Goal: Information Seeking & Learning: Learn about a topic

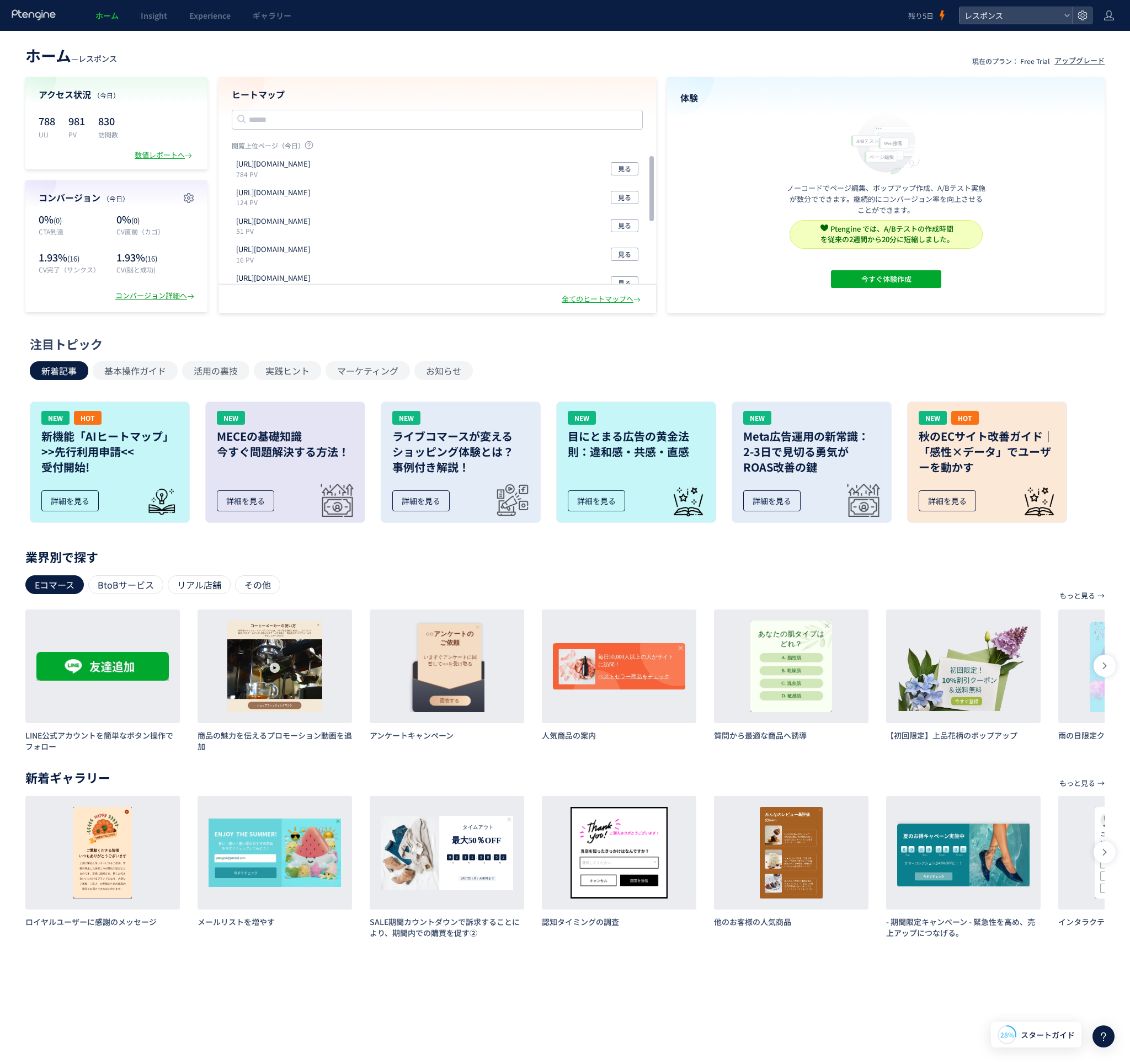
click at [130, 297] on div "コンバージョン詳細へ" at bounding box center [156, 296] width 81 height 11
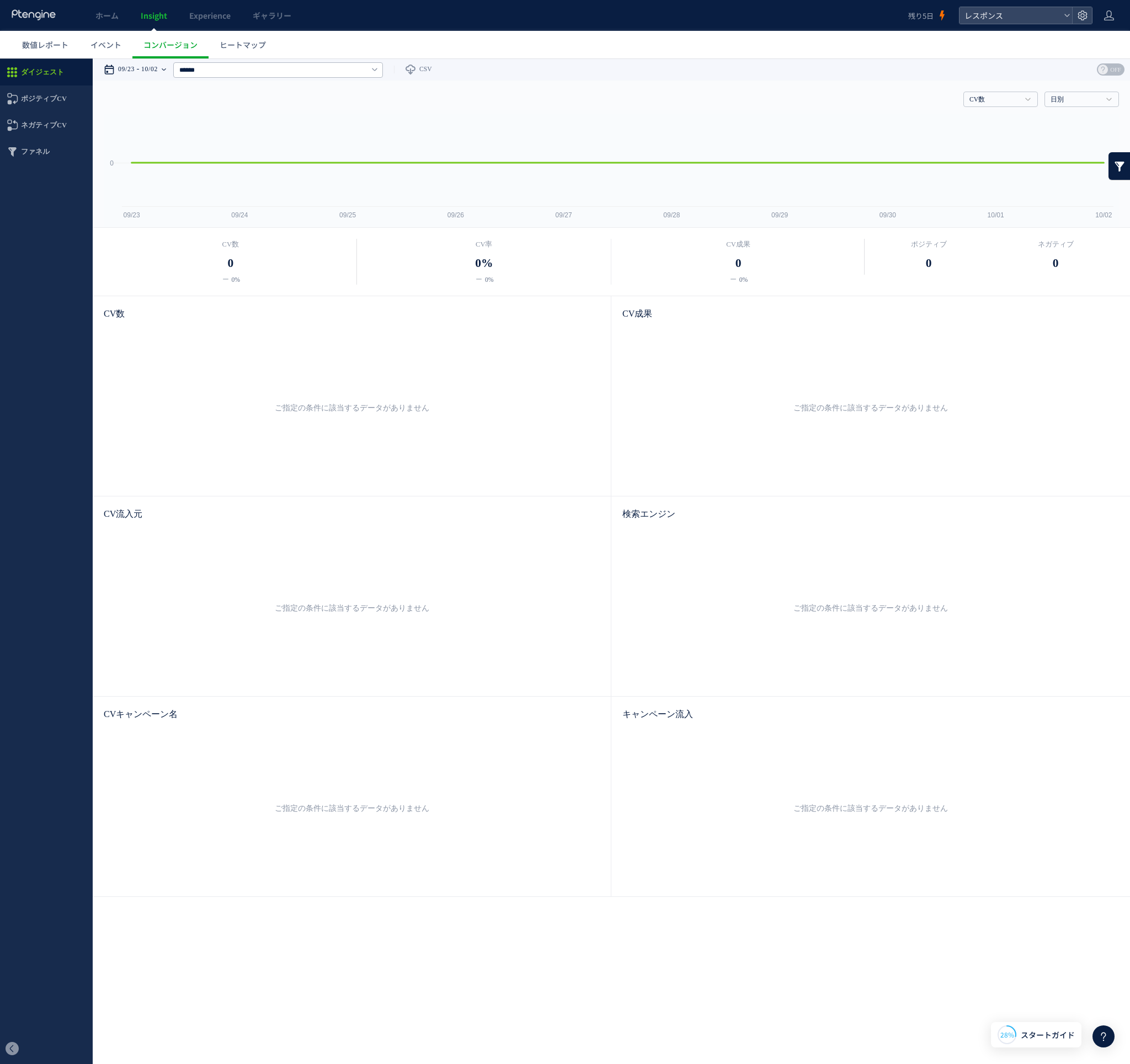
click at [141, 65] on div "09/23 10/02" at bounding box center [138, 70] width 70 height 22
click at [133, 96] on li "今日" at bounding box center [148, 102] width 70 height 15
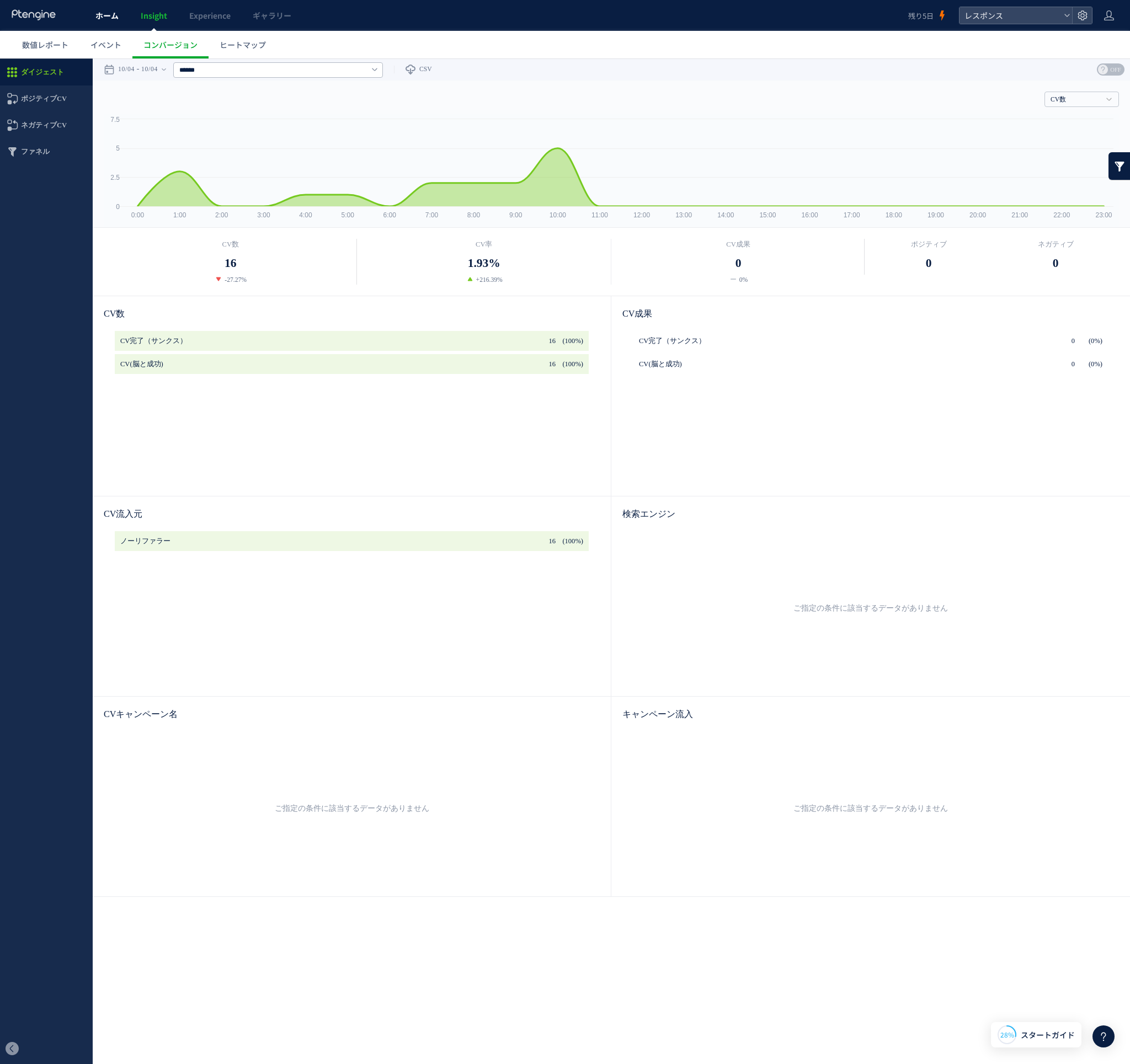
click at [107, 18] on span "ホーム" at bounding box center [107, 15] width 23 height 11
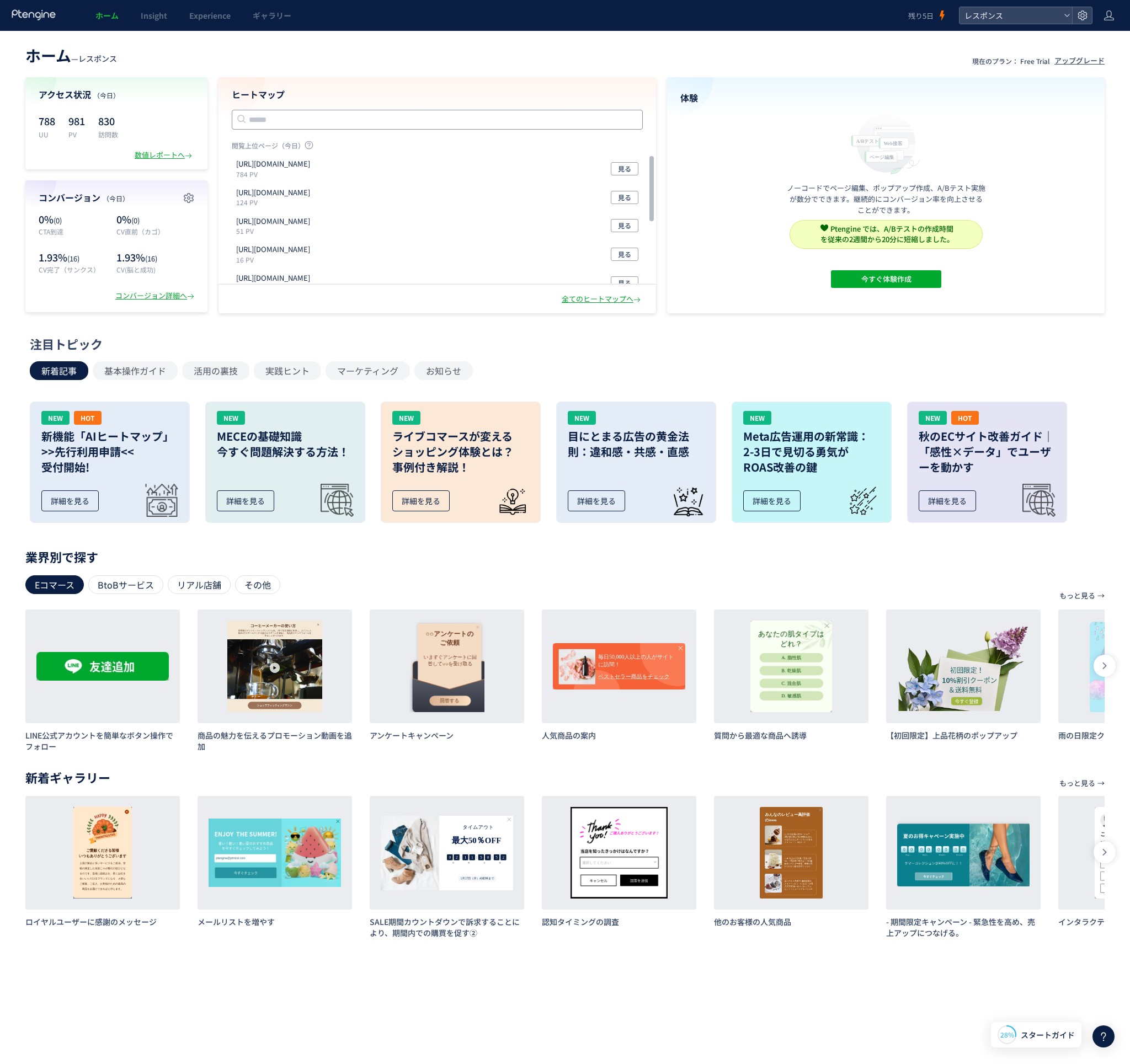
click at [270, 126] on input "text" at bounding box center [437, 120] width 411 height 20
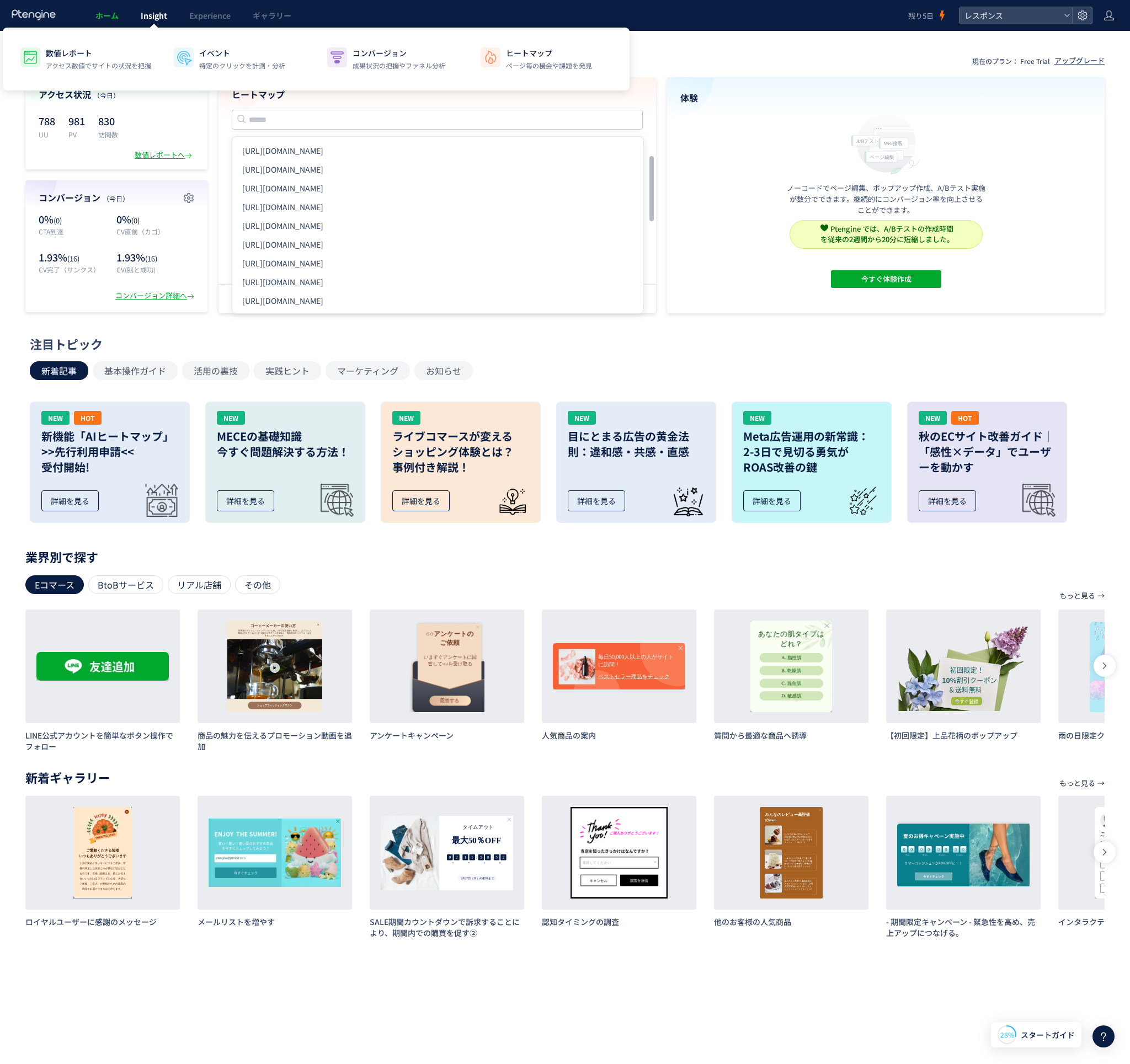
click at [160, 12] on span "Insight" at bounding box center [154, 15] width 26 height 11
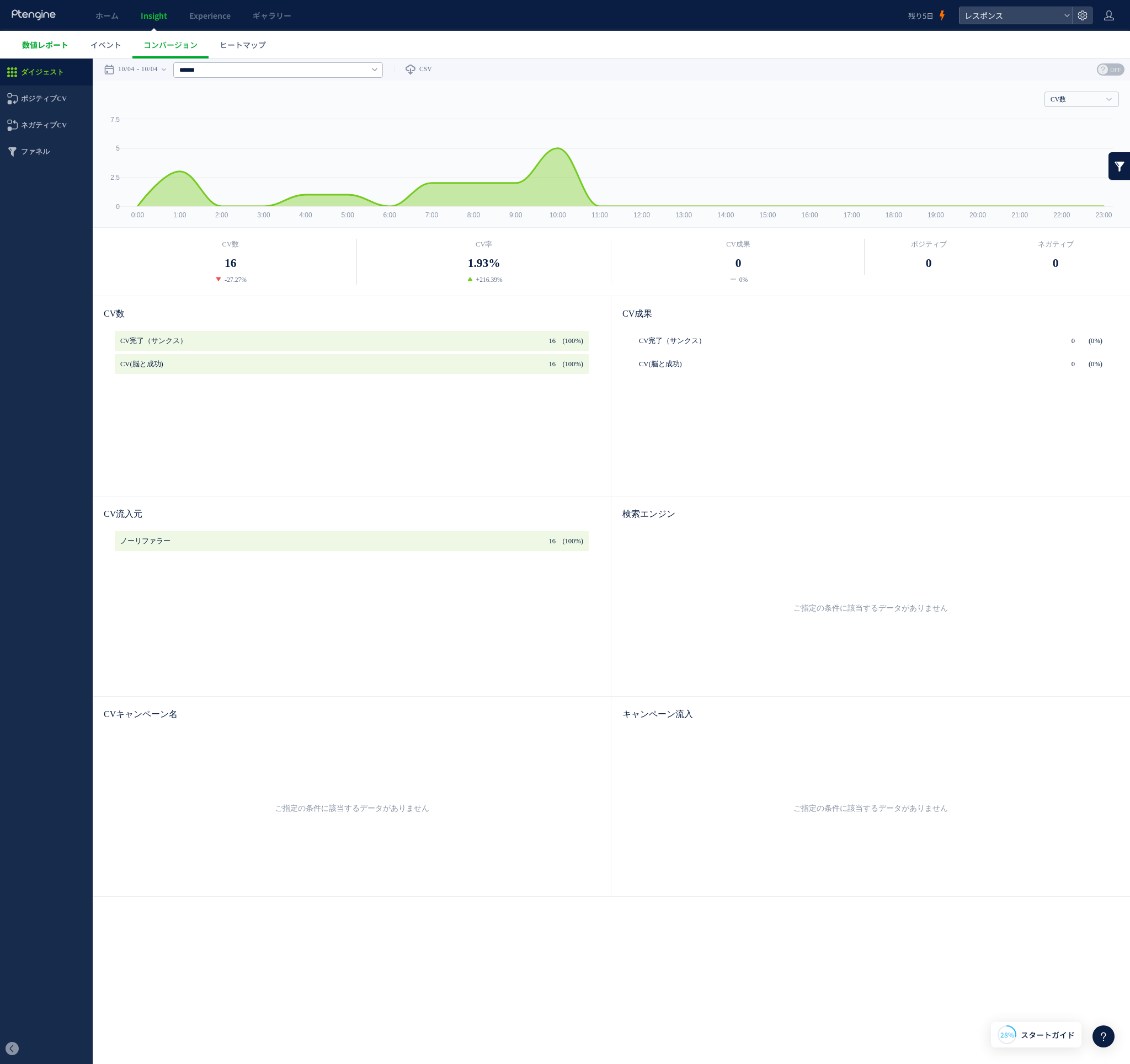
click at [47, 50] on span "数値レポート" at bounding box center [44, 44] width 46 height 11
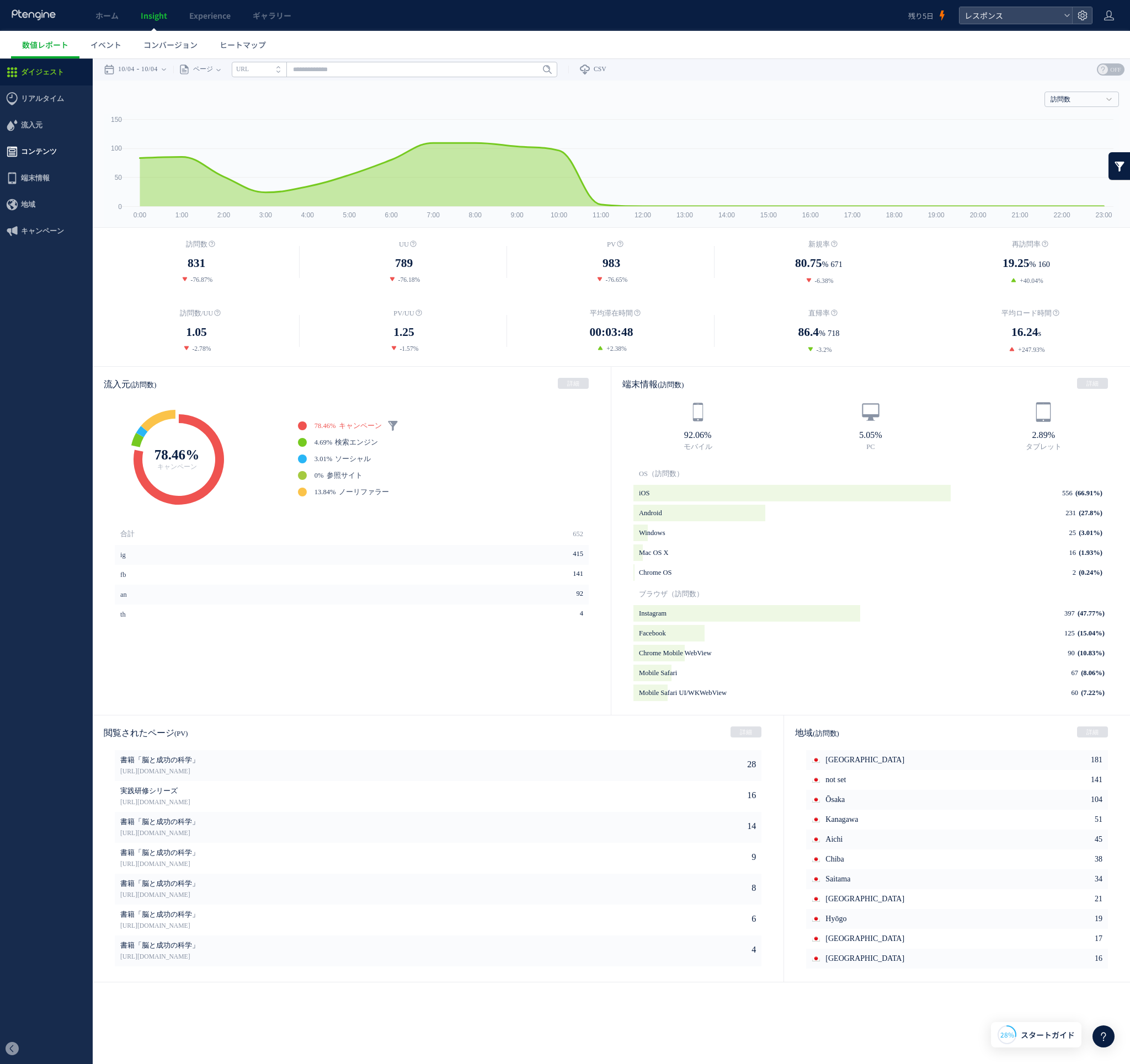
click at [43, 153] on span "コンテンツ" at bounding box center [39, 151] width 36 height 26
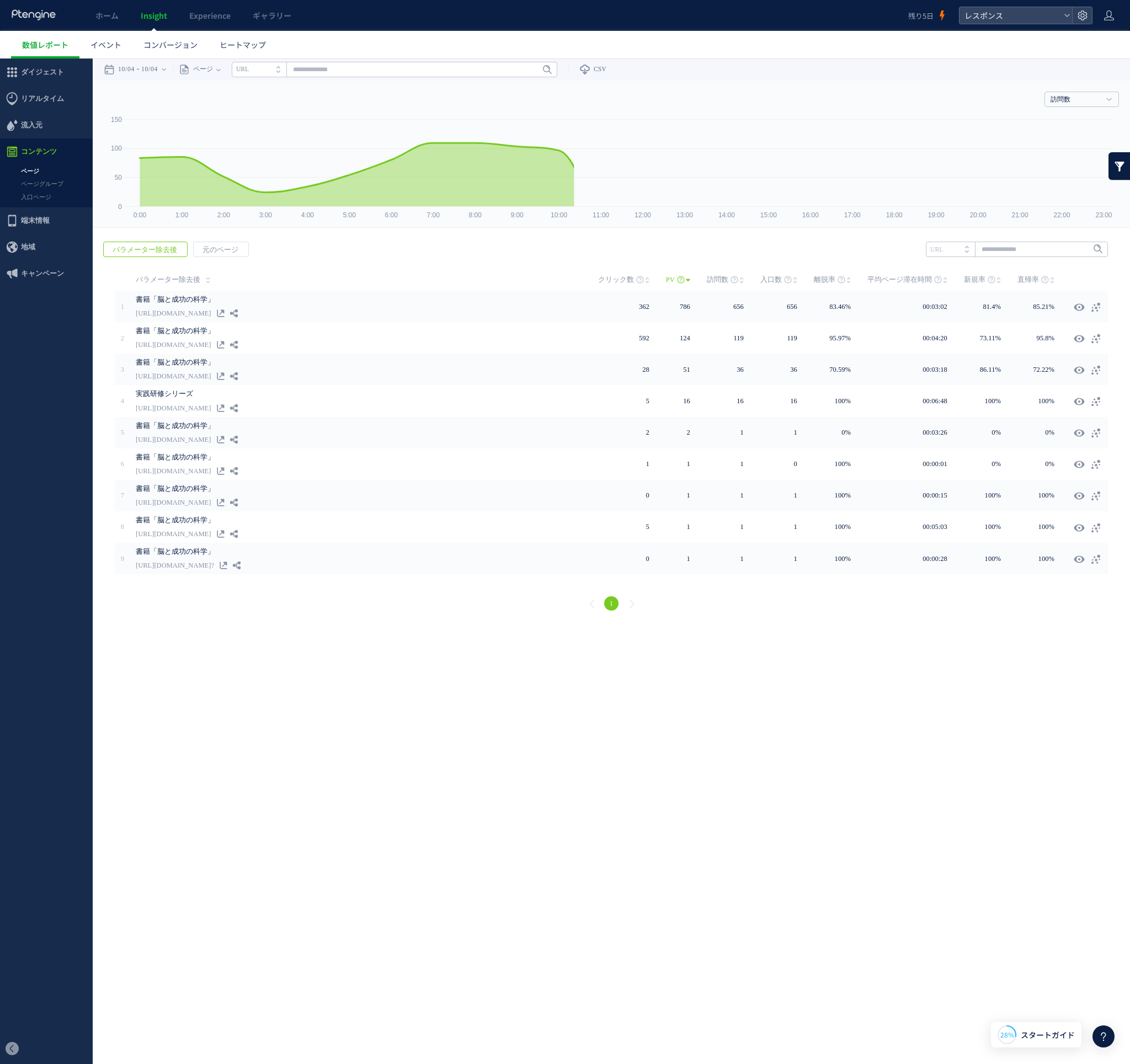
click at [36, 169] on link "ページ" at bounding box center [46, 172] width 93 height 13
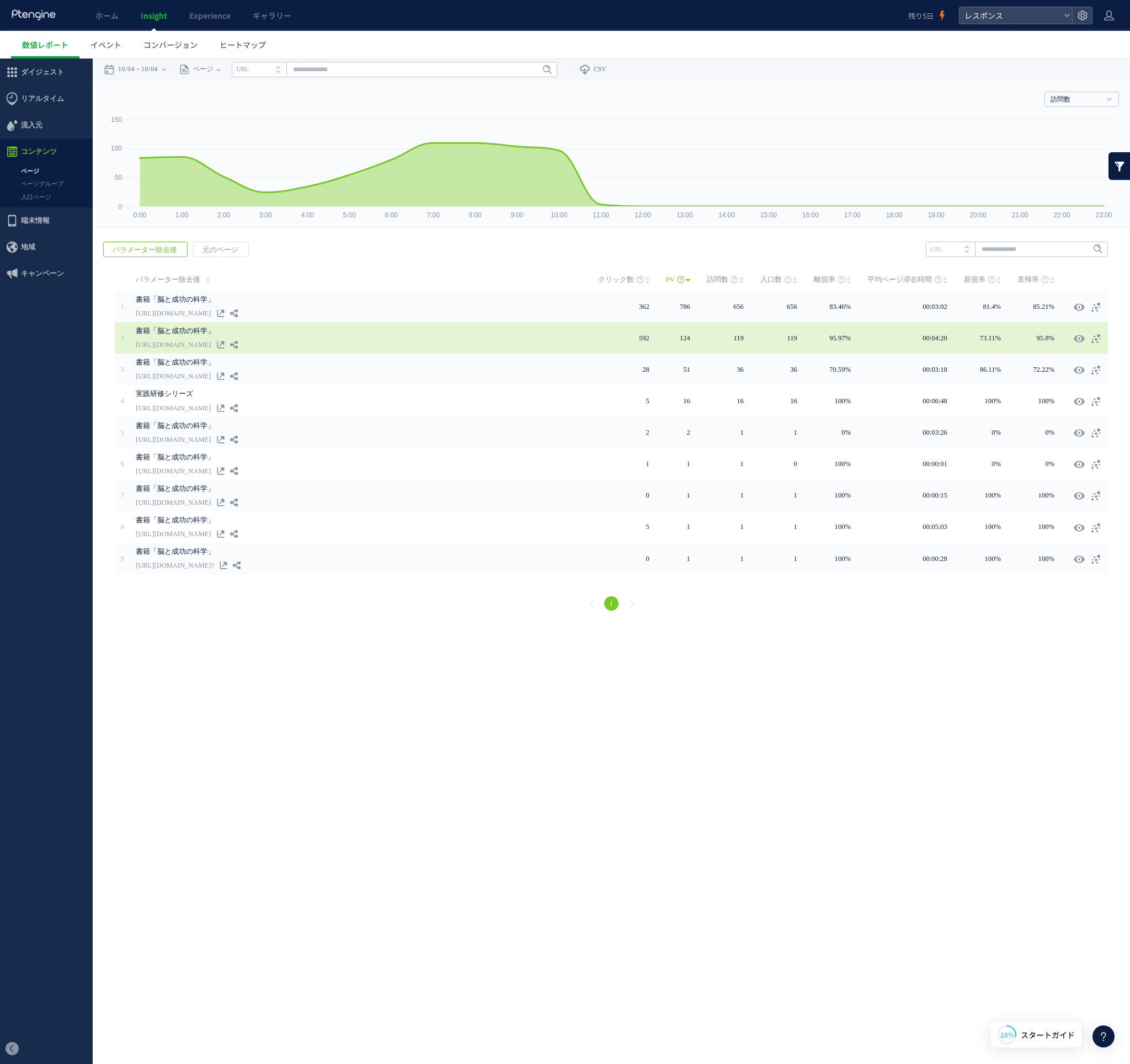
click at [568, 334] on link "書籍「脳と成功の科学」" at bounding box center [367, 331] width 462 height 14
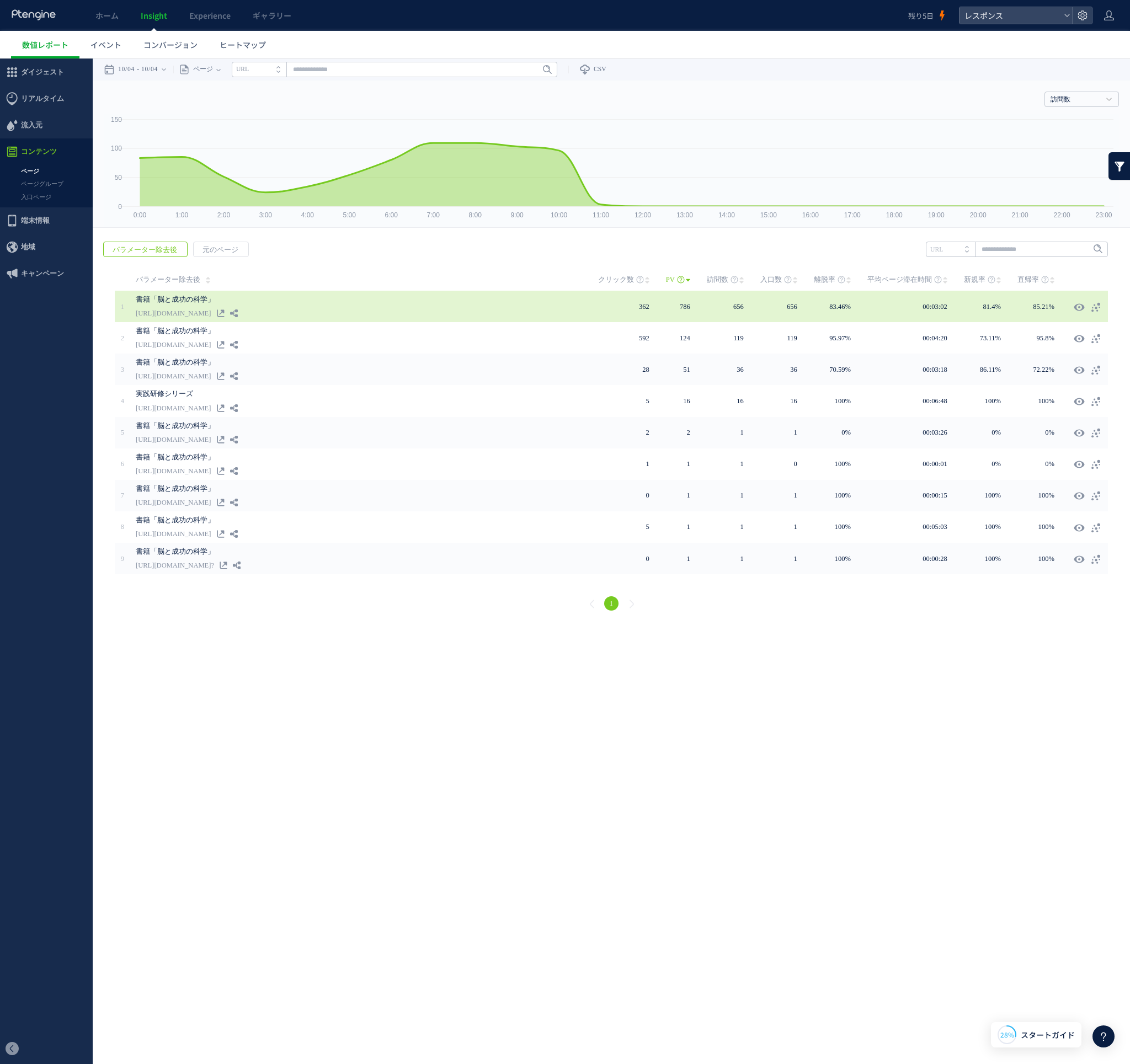
click at [590, 303] on link "書籍「脳と成功の科学」" at bounding box center [367, 299] width 462 height 14
click at [173, 305] on link "書籍「脳と成功の科学」" at bounding box center [367, 299] width 462 height 14
click at [162, 299] on link "書籍「脳と成功の科学」" at bounding box center [367, 299] width 462 height 14
click at [165, 314] on link "[URL][DOMAIN_NAME]" at bounding box center [173, 313] width 75 height 14
click at [1098, 305] on icon at bounding box center [1096, 307] width 11 height 11
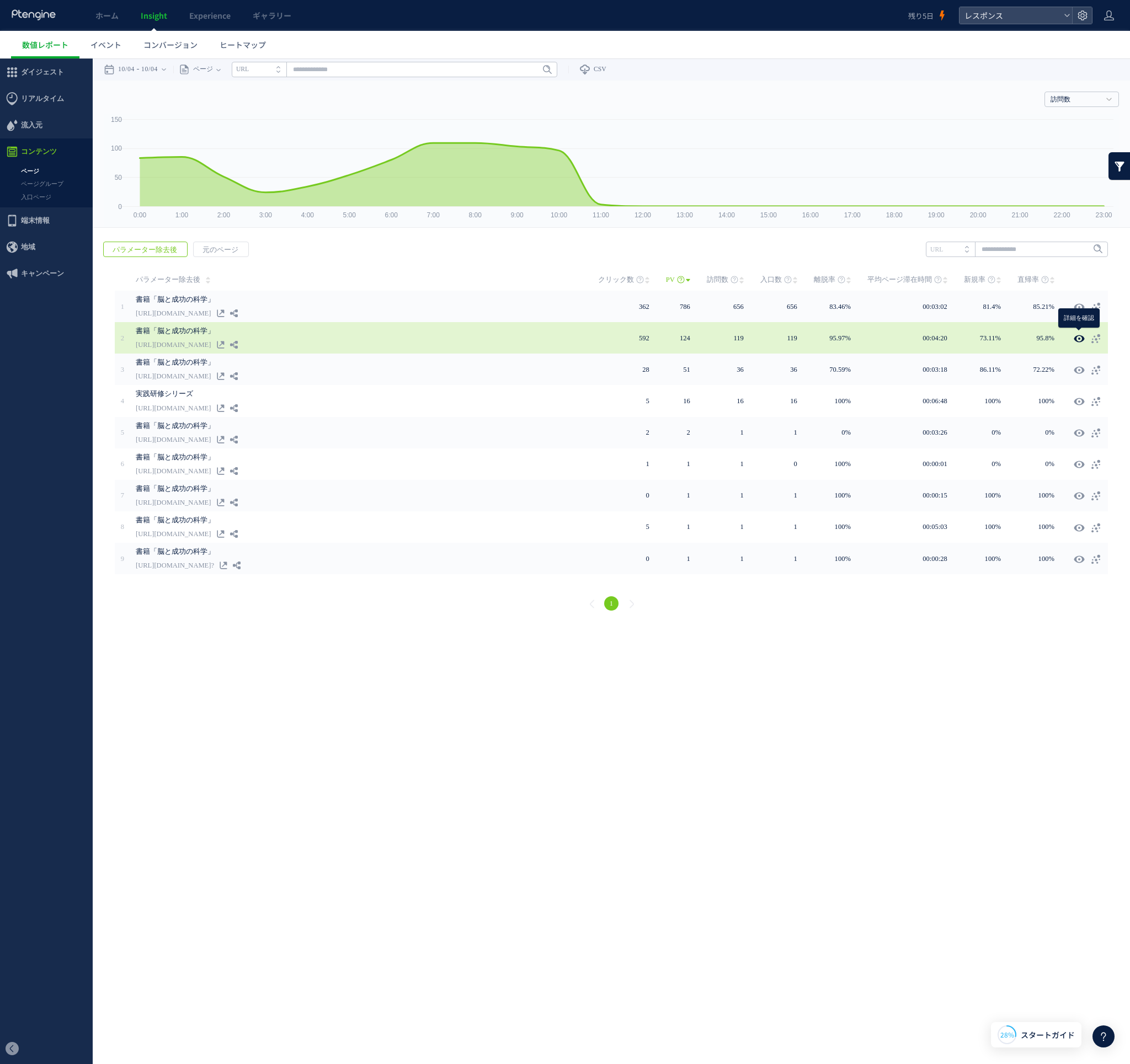
click at [1080, 337] on icon at bounding box center [1079, 339] width 11 height 11
type input "**********"
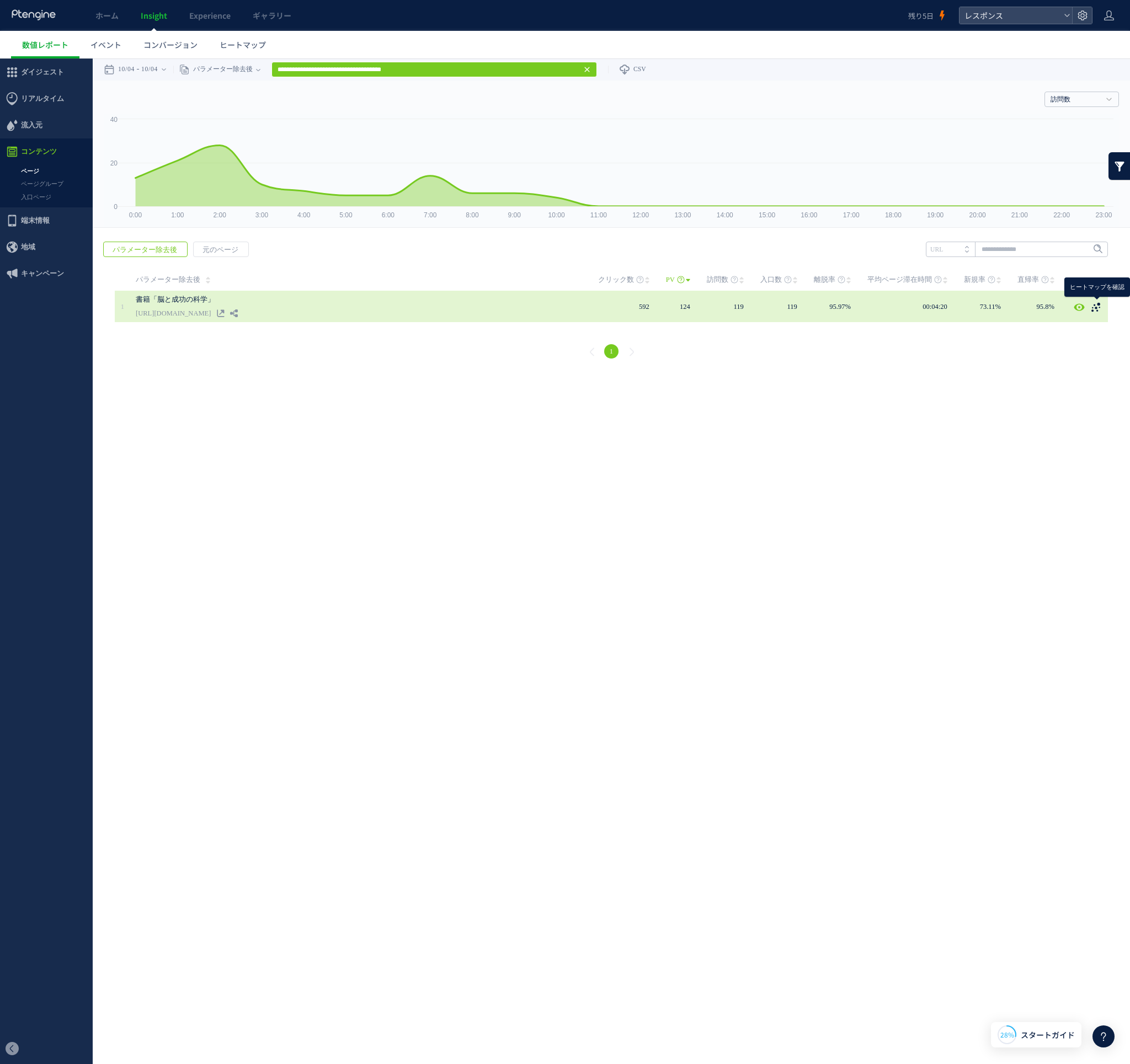
click at [1096, 304] on icon at bounding box center [1096, 307] width 11 height 11
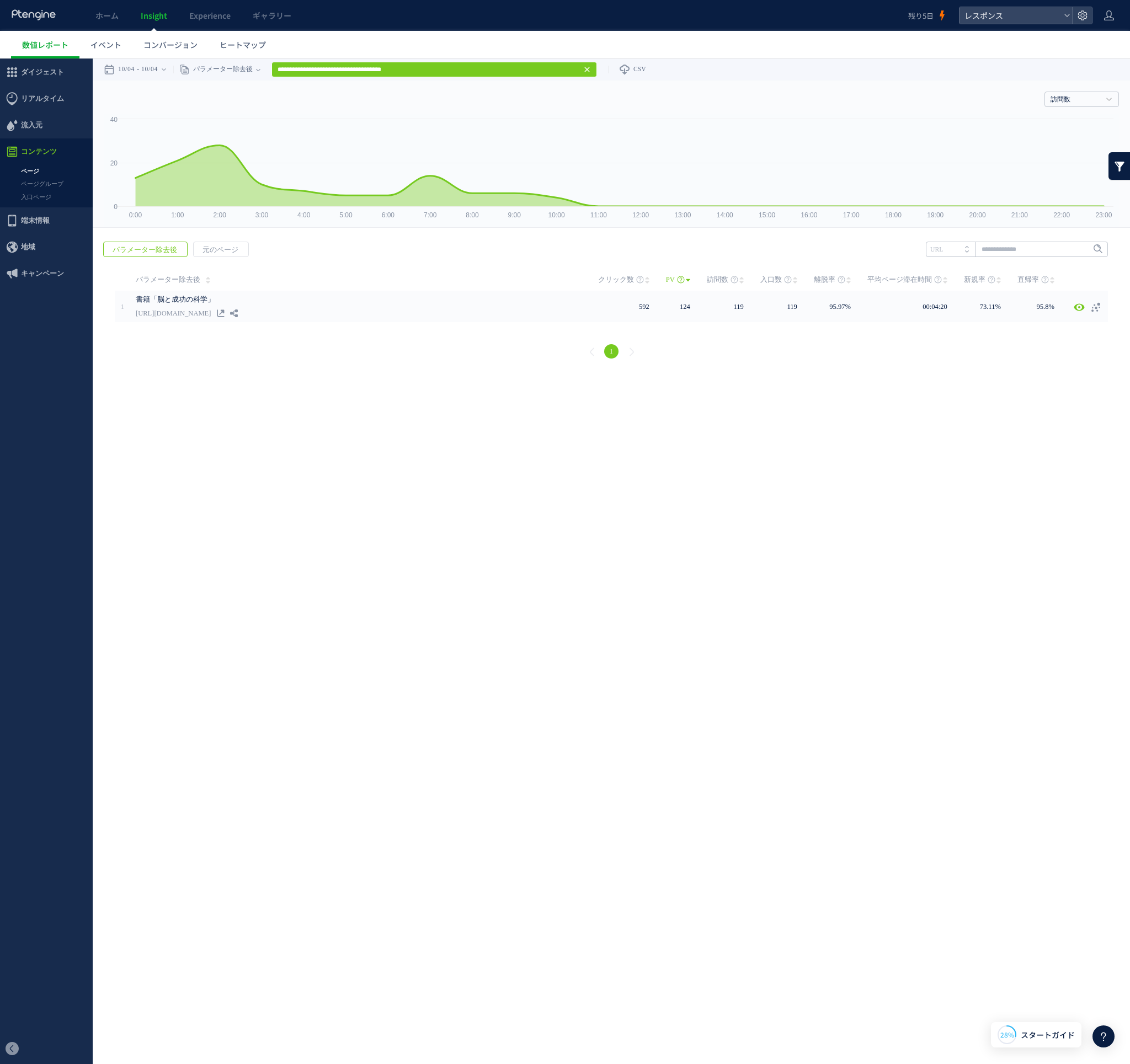
click at [1090, 302] on link at bounding box center [1096, 307] width 11 height 11
